Goal: Information Seeking & Learning: Learn about a topic

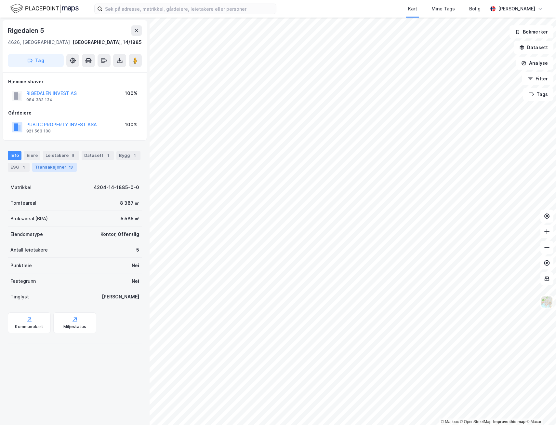
click at [58, 165] on div "Transaksjoner 13" at bounding box center [54, 167] width 45 height 9
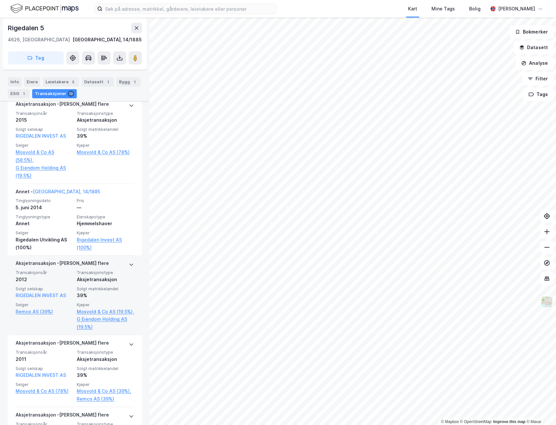
scroll to position [474, 0]
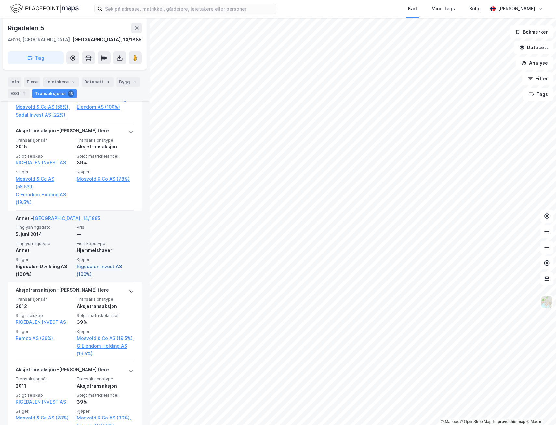
click at [92, 278] on link "Rigedalen Invest AS (100%)" at bounding box center [105, 271] width 57 height 16
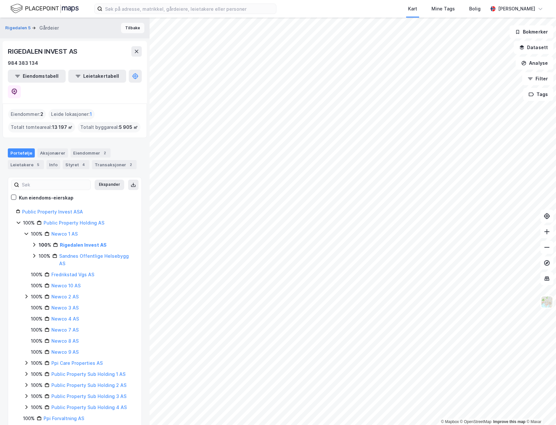
click at [126, 31] on button "Tilbake" at bounding box center [132, 28] width 23 height 10
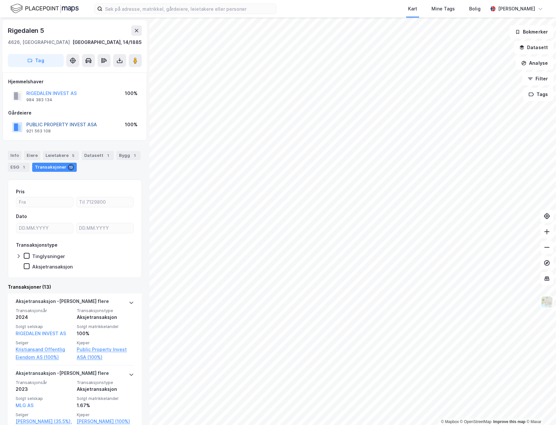
click at [0, 0] on button "PUBLIC PROPERTY INVEST ASA" at bounding box center [0, 0] width 0 height 0
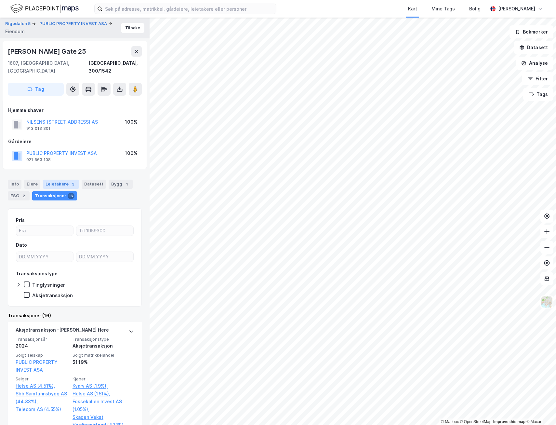
click at [57, 180] on div "Leietakere 3" at bounding box center [61, 184] width 36 height 9
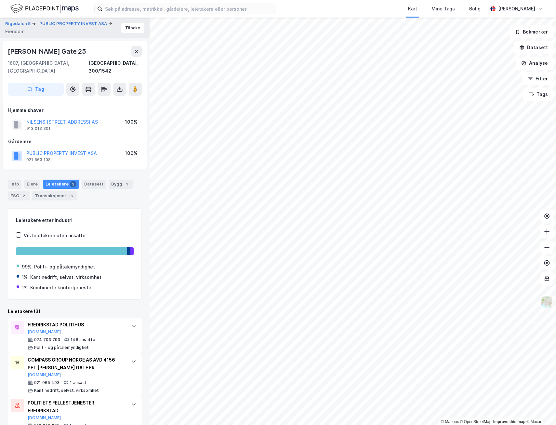
scroll to position [14, 0]
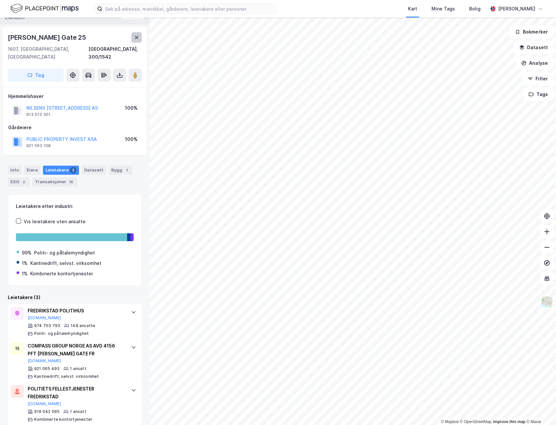
click at [140, 38] on button at bounding box center [136, 37] width 10 height 10
